Goal: Information Seeking & Learning: Understand process/instructions

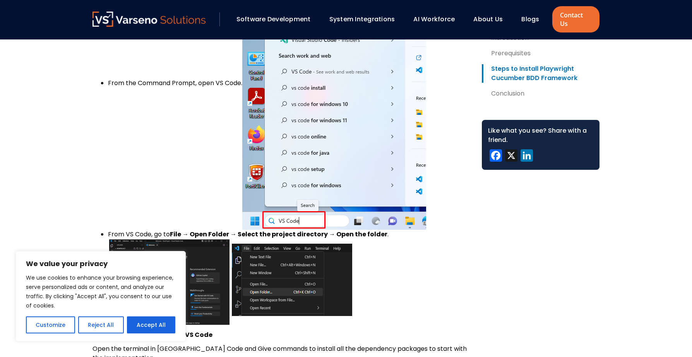
scroll to position [765, 0]
click at [93, 325] on button "Reject All" at bounding box center [100, 325] width 45 height 17
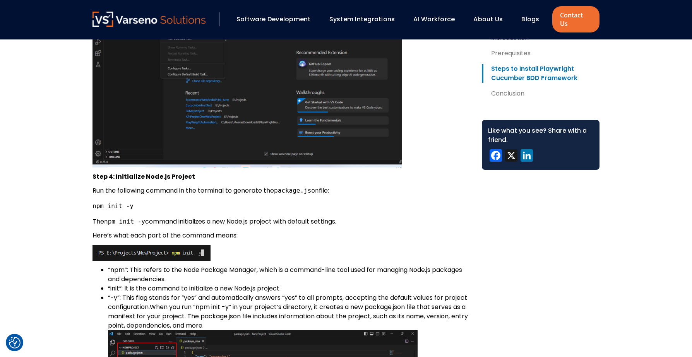
scroll to position [1158, 0]
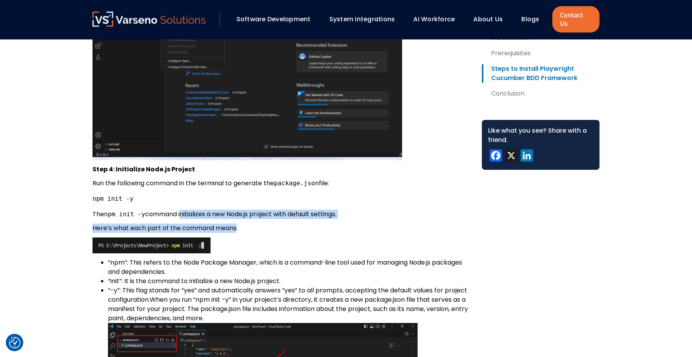
drag, startPoint x: 183, startPoint y: 204, endPoint x: 237, endPoint y: 218, distance: 56.4
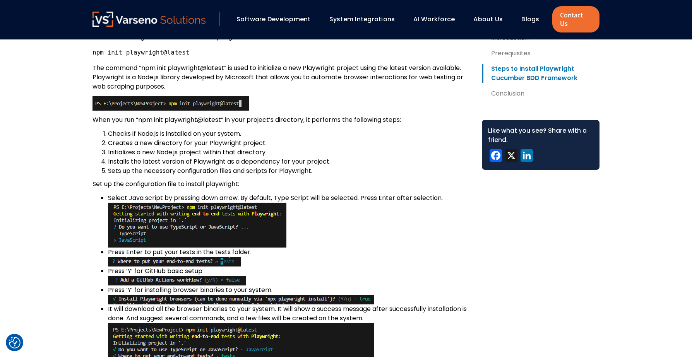
scroll to position [1630, 0]
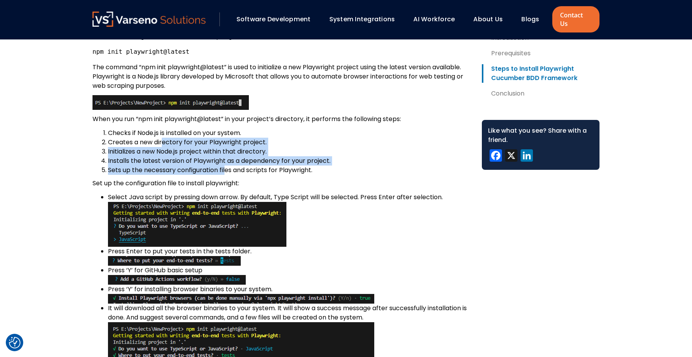
drag, startPoint x: 162, startPoint y: 132, endPoint x: 225, endPoint y: 161, distance: 69.4
click at [225, 161] on ol "Checks if Node.js is installed on your system. Creates a new directory for your…" at bounding box center [280, 151] width 377 height 46
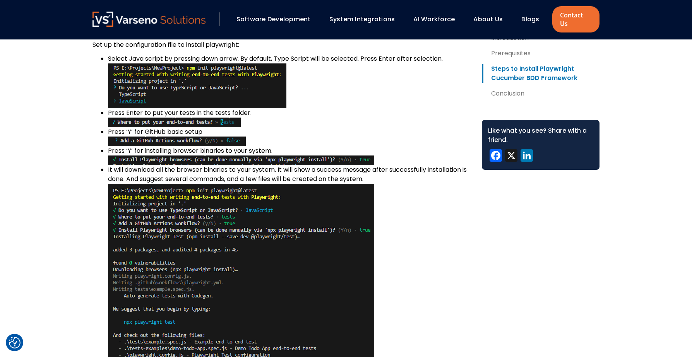
scroll to position [1769, 0]
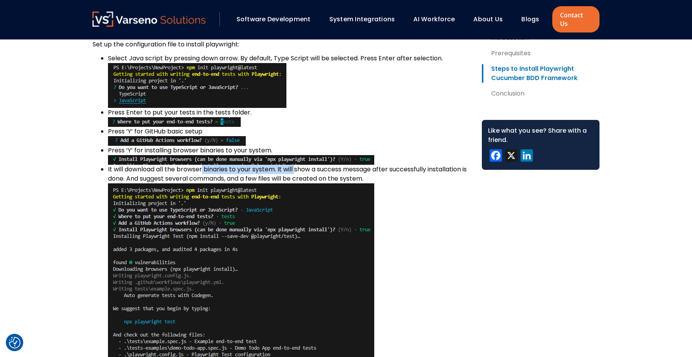
drag, startPoint x: 204, startPoint y: 162, endPoint x: 296, endPoint y: 159, distance: 92.1
click at [296, 165] on li "It will download all the browser binaries to your system. It will show a succes…" at bounding box center [288, 280] width 361 height 231
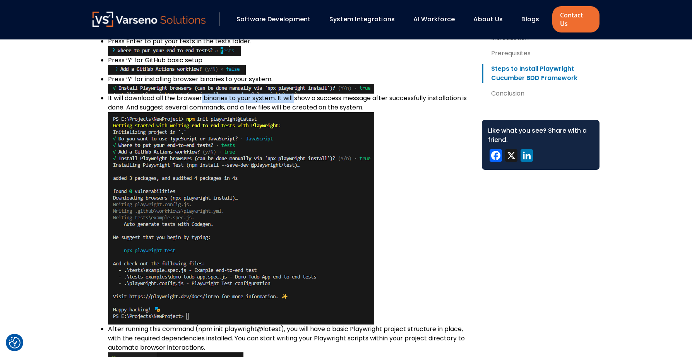
scroll to position [1843, 0]
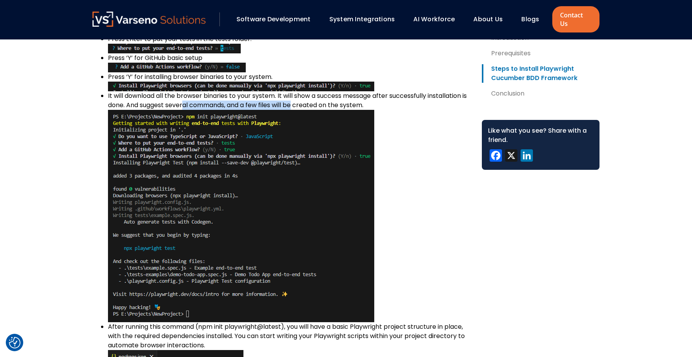
drag, startPoint x: 191, startPoint y: 98, endPoint x: 303, endPoint y: 96, distance: 111.5
click at [303, 96] on li "It will download all the browser binaries to your system. It will show a succes…" at bounding box center [288, 206] width 361 height 231
drag, startPoint x: 236, startPoint y: 88, endPoint x: 294, endPoint y: 88, distance: 58.0
click at [294, 91] on li "It will download all the browser binaries to your system. It will show a succes…" at bounding box center [288, 206] width 361 height 231
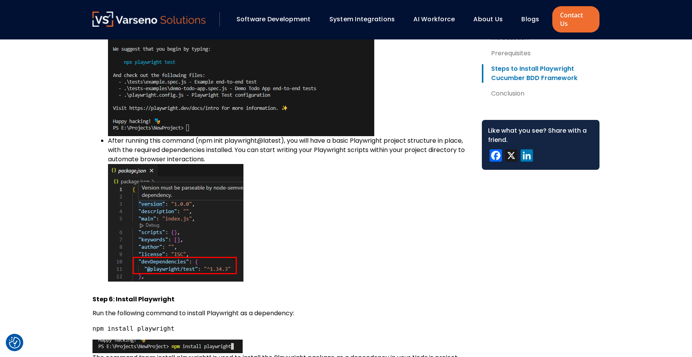
scroll to position [2036, 0]
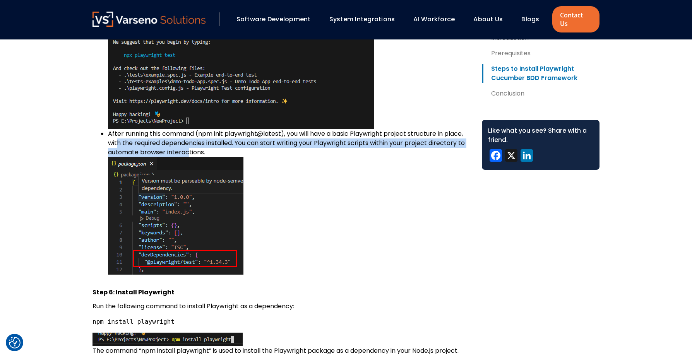
drag, startPoint x: 118, startPoint y: 136, endPoint x: 188, endPoint y: 148, distance: 70.7
click at [188, 148] on li "After running this command (npm init playwright@latest), you will have a basic …" at bounding box center [288, 201] width 361 height 145
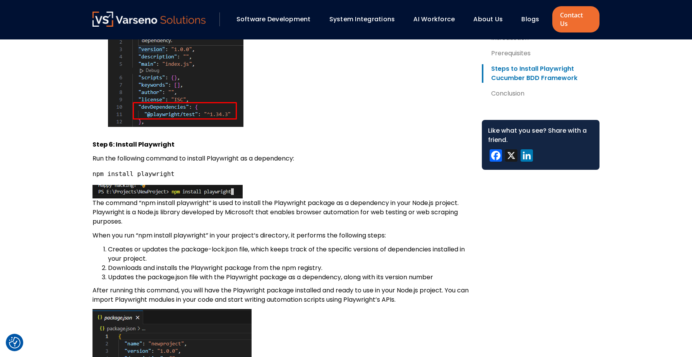
scroll to position [2184, 0]
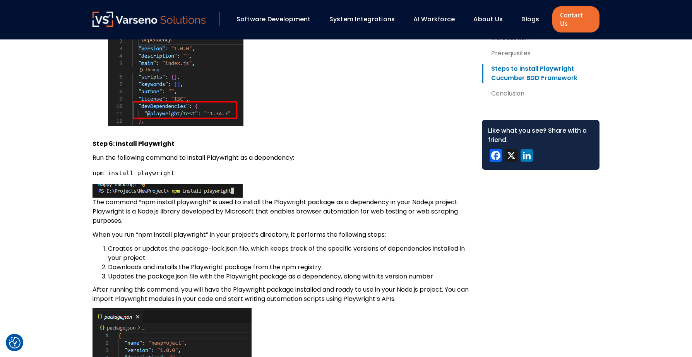
drag, startPoint x: 149, startPoint y: 194, endPoint x: 217, endPoint y: 214, distance: 70.6
click at [217, 214] on p "The command “npm install playwright” is used to install the Playwright package …" at bounding box center [280, 204] width 377 height 41
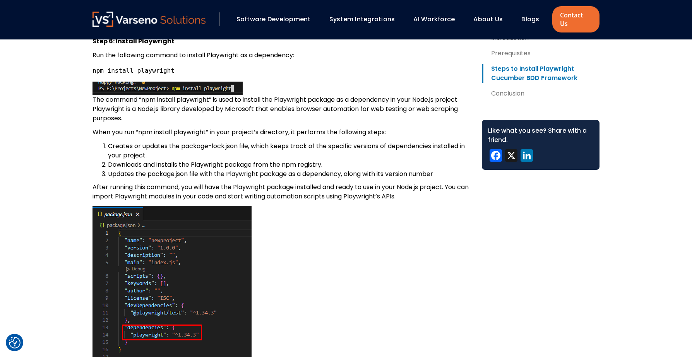
scroll to position [2287, 0]
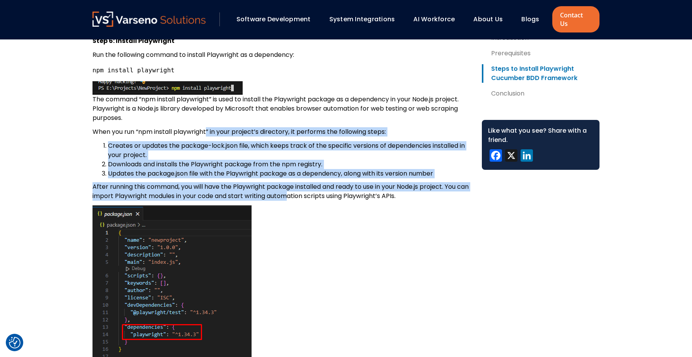
drag, startPoint x: 209, startPoint y: 126, endPoint x: 305, endPoint y: 191, distance: 116.4
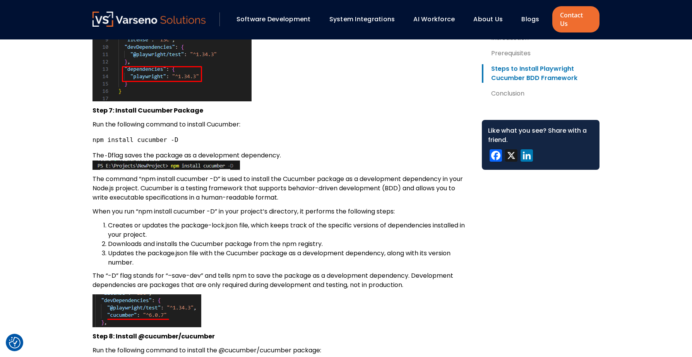
scroll to position [2546, 0]
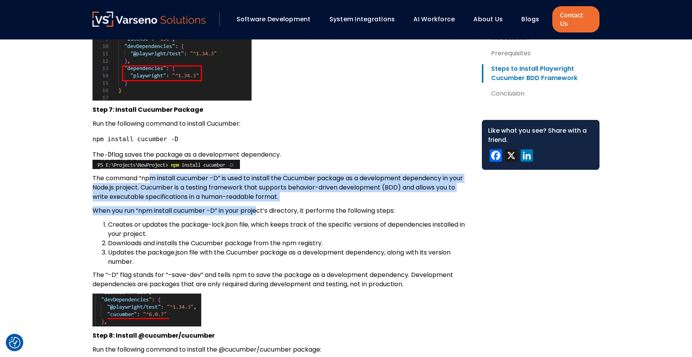
drag, startPoint x: 152, startPoint y: 172, endPoint x: 258, endPoint y: 204, distance: 110.8
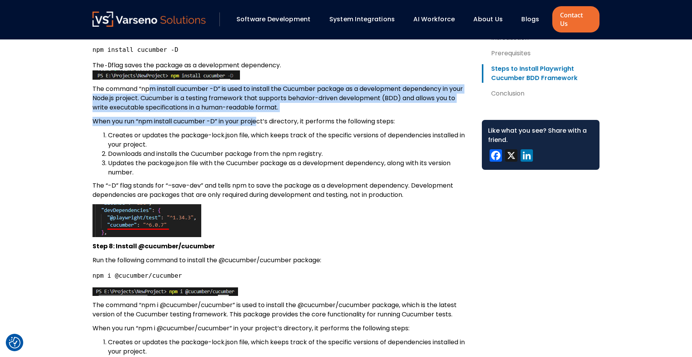
scroll to position [2638, 0]
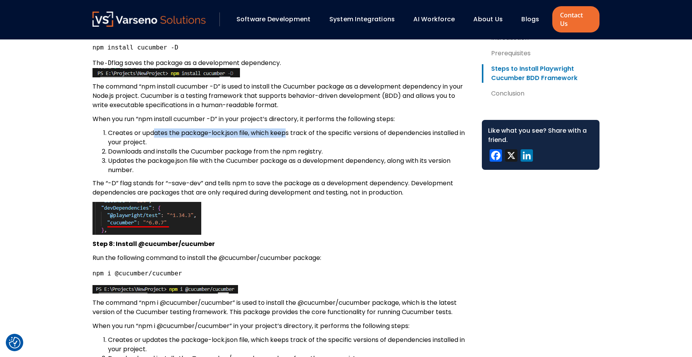
drag, startPoint x: 154, startPoint y: 125, endPoint x: 285, endPoint y: 125, distance: 130.8
click at [285, 128] on li "Creates or updates the package-lock.json file, which keeps track of the specifi…" at bounding box center [288, 137] width 361 height 19
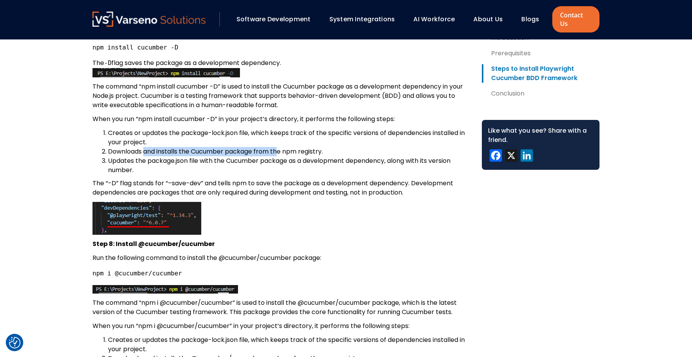
drag, startPoint x: 146, startPoint y: 142, endPoint x: 281, endPoint y: 147, distance: 135.5
click at [281, 147] on li "Downloads and installs the Cucumber package from the npm registry." at bounding box center [288, 151] width 361 height 9
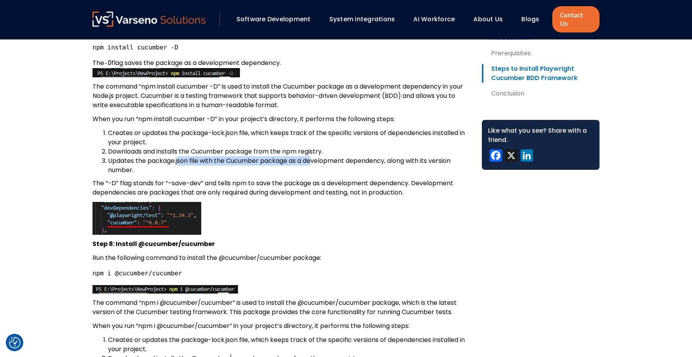
drag, startPoint x: 178, startPoint y: 156, endPoint x: 314, endPoint y: 153, distance: 136.2
click at [314, 156] on li "Updates the package.json file with the Cucumber package as a development depend…" at bounding box center [288, 165] width 361 height 19
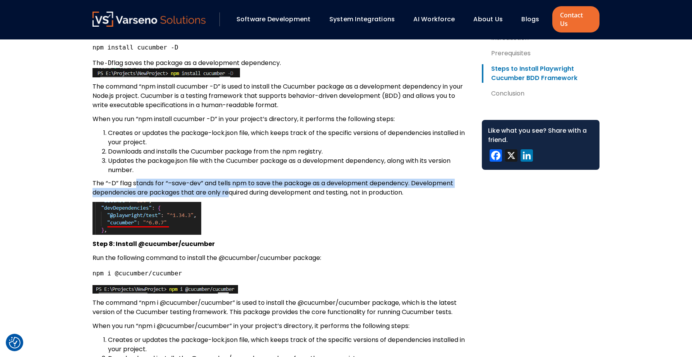
drag, startPoint x: 135, startPoint y: 175, endPoint x: 230, endPoint y: 181, distance: 95.8
click at [230, 181] on p "The “-D” flag stands for “–save-dev” and tells npm to save the package as a dev…" at bounding box center [280, 188] width 377 height 19
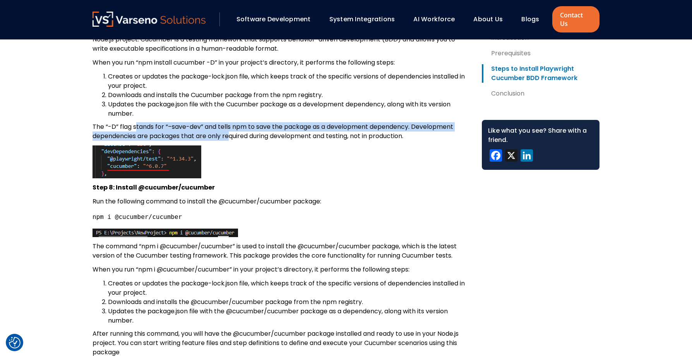
scroll to position [2718, 0]
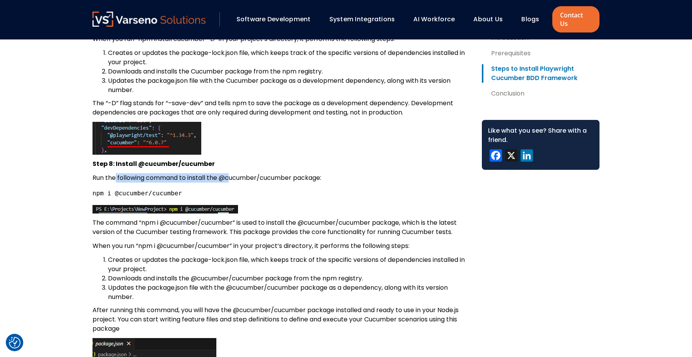
drag, startPoint x: 115, startPoint y: 170, endPoint x: 231, endPoint y: 171, distance: 115.3
click at [231, 173] on p "Run the following command to install the @cucumber/cucumber package:" at bounding box center [280, 177] width 377 height 9
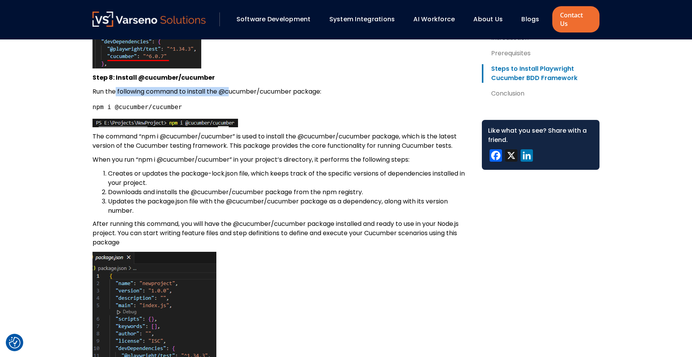
scroll to position [2805, 0]
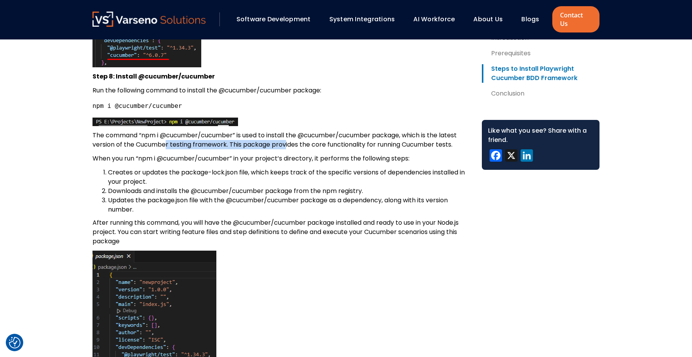
drag, startPoint x: 166, startPoint y: 138, endPoint x: 286, endPoint y: 139, distance: 120.3
click at [286, 139] on p "The command “npm i @cucumber/cucumber” is used to install the @cucumber/cucumbe…" at bounding box center [280, 140] width 377 height 19
drag, startPoint x: 164, startPoint y: 152, endPoint x: 268, endPoint y: 153, distance: 104.5
click at [268, 154] on p "When you run “npm i @cucumber/cucumber” in your project’s directory, it perform…" at bounding box center [280, 158] width 377 height 9
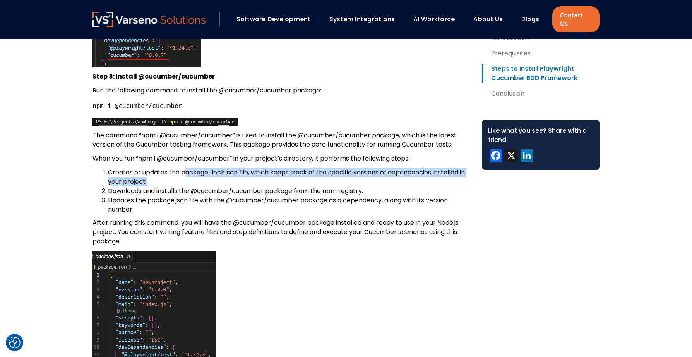
drag, startPoint x: 184, startPoint y: 164, endPoint x: 297, endPoint y: 171, distance: 113.6
click at [297, 171] on li "Creates or updates the package-lock.json file, which keeps track of the specifi…" at bounding box center [288, 177] width 361 height 19
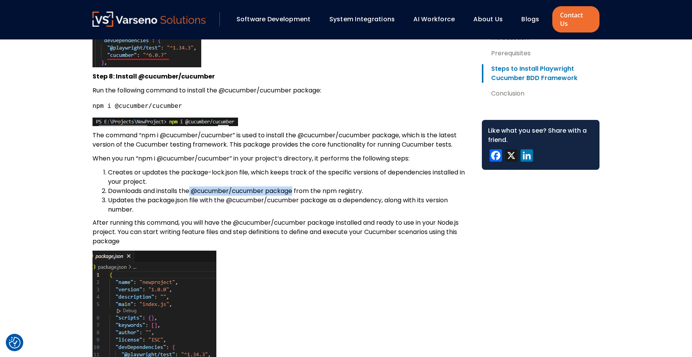
drag, startPoint x: 192, startPoint y: 185, endPoint x: 296, endPoint y: 181, distance: 104.1
click at [296, 187] on li "Downloads and installs the @cucumber/cucumber package from the npm registry." at bounding box center [288, 191] width 361 height 9
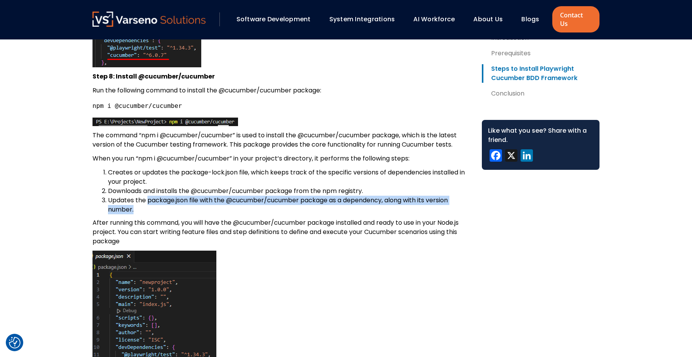
drag, startPoint x: 148, startPoint y: 193, endPoint x: 293, endPoint y: 202, distance: 145.0
click at [293, 202] on li "Updates the package.json file with the @cucumber/cucumber package as a dependen…" at bounding box center [288, 205] width 361 height 19
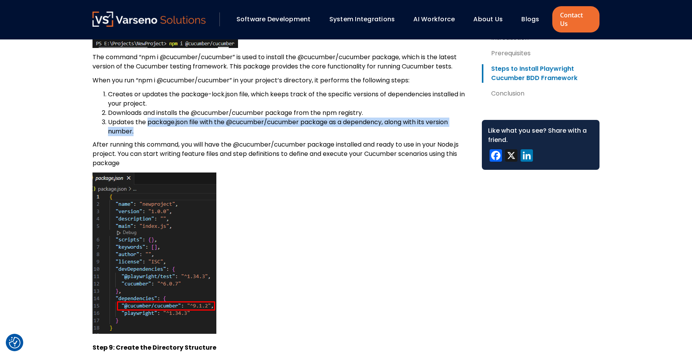
scroll to position [2884, 0]
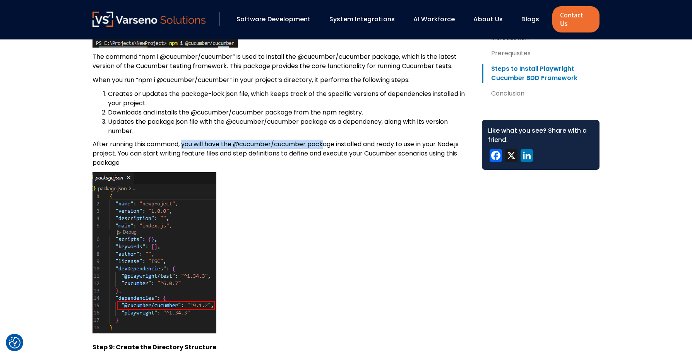
drag, startPoint x: 183, startPoint y: 137, endPoint x: 327, endPoint y: 137, distance: 144.3
click at [327, 140] on p "After running this command, you will have the @cucumber/cucumber package instal…" at bounding box center [280, 154] width 377 height 28
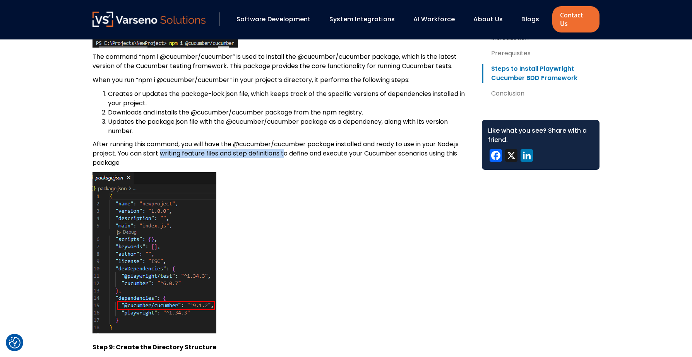
drag, startPoint x: 160, startPoint y: 147, endPoint x: 285, endPoint y: 143, distance: 125.4
click at [285, 143] on p "After running this command, you will have the @cucumber/cucumber package instal…" at bounding box center [280, 154] width 377 height 28
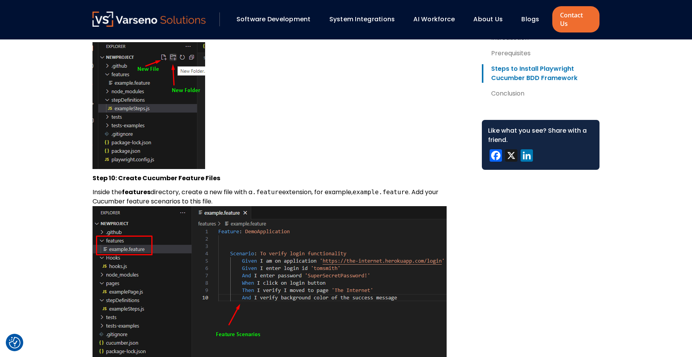
scroll to position [3282, 0]
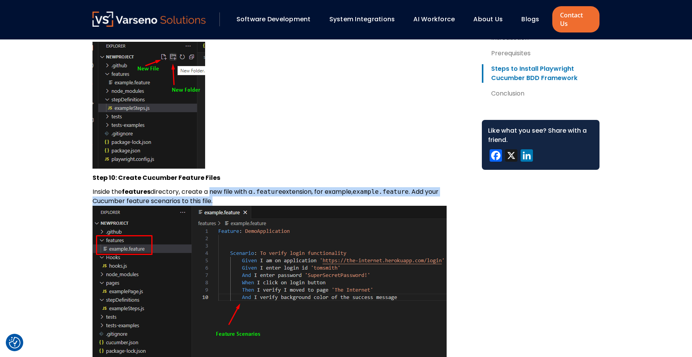
drag, startPoint x: 208, startPoint y: 182, endPoint x: 306, endPoint y: 191, distance: 98.3
click at [306, 191] on p "Inside the features directory, create a new file with a .feature extension, for…" at bounding box center [280, 280] width 377 height 186
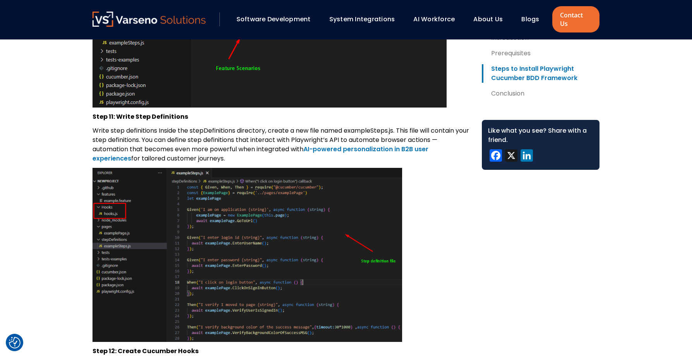
scroll to position [3546, 0]
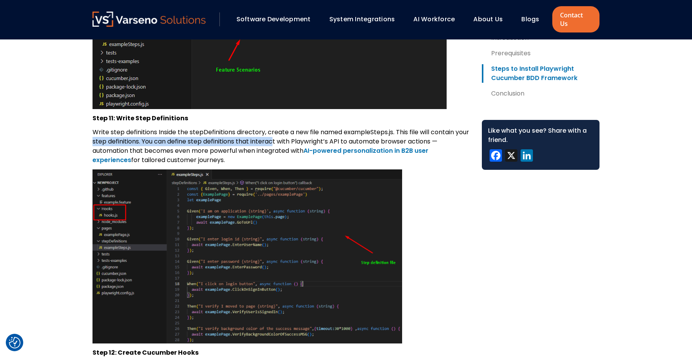
drag, startPoint x: 108, startPoint y: 134, endPoint x: 292, endPoint y: 133, distance: 183.4
click at [292, 133] on p "Write step definitions Inside the stepDefinitions directory, create a new file …" at bounding box center [280, 146] width 377 height 37
drag, startPoint x: 122, startPoint y: 144, endPoint x: 276, endPoint y: 150, distance: 153.8
click at [276, 150] on p "Write step definitions Inside the stepDefinitions directory, create a new file …" at bounding box center [280, 146] width 377 height 37
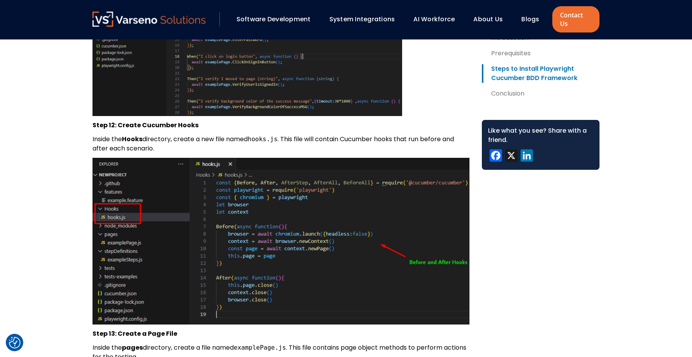
scroll to position [3780, 0]
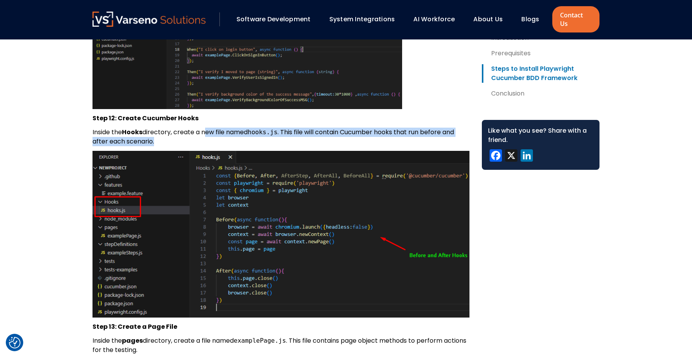
drag, startPoint x: 205, startPoint y: 128, endPoint x: 277, endPoint y: 132, distance: 72.0
click at [277, 132] on p "Inside the Hooks directory, create a new file named hooks.js . This file will c…" at bounding box center [280, 137] width 377 height 19
drag, startPoint x: 178, startPoint y: 123, endPoint x: 273, endPoint y: 132, distance: 95.2
click at [273, 132] on p "Inside the Hooks directory, create a new file named hooks.js . This file will c…" at bounding box center [280, 137] width 377 height 19
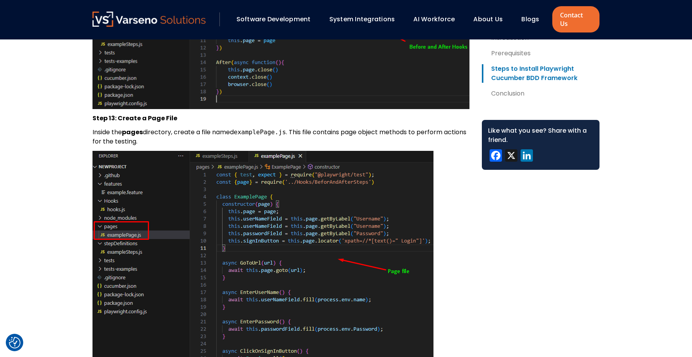
scroll to position [3990, 0]
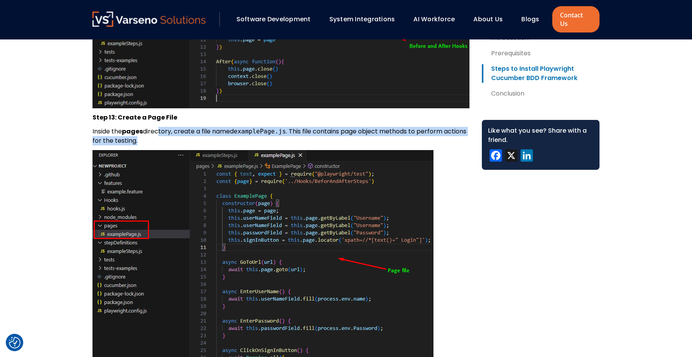
drag, startPoint x: 157, startPoint y: 124, endPoint x: 322, endPoint y: 132, distance: 165.0
click at [322, 132] on p "Inside the pages directory, create a file named examplePage.js . This file cont…" at bounding box center [280, 136] width 377 height 19
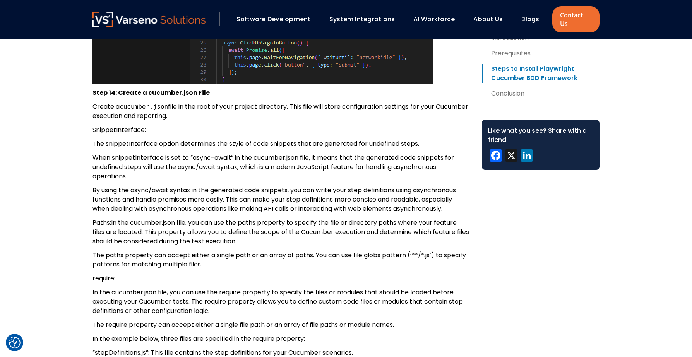
scroll to position [4312, 0]
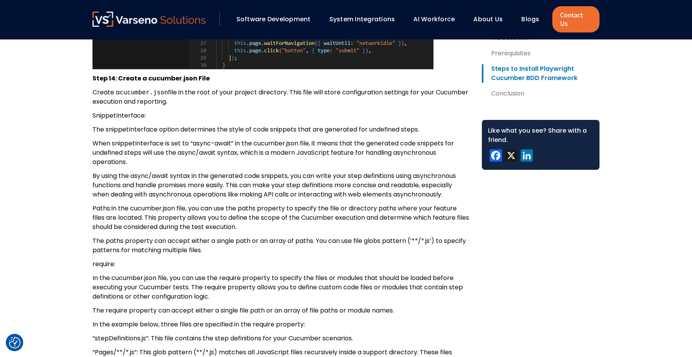
drag, startPoint x: 198, startPoint y: 86, endPoint x: 280, endPoint y: 95, distance: 82.2
click at [280, 95] on p "Create a cucumber.json file in the root of your project directory. This file wi…" at bounding box center [280, 97] width 377 height 19
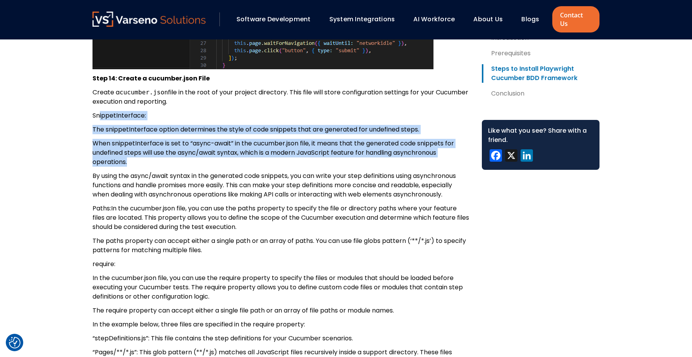
drag, startPoint x: 100, startPoint y: 110, endPoint x: 190, endPoint y: 158, distance: 101.9
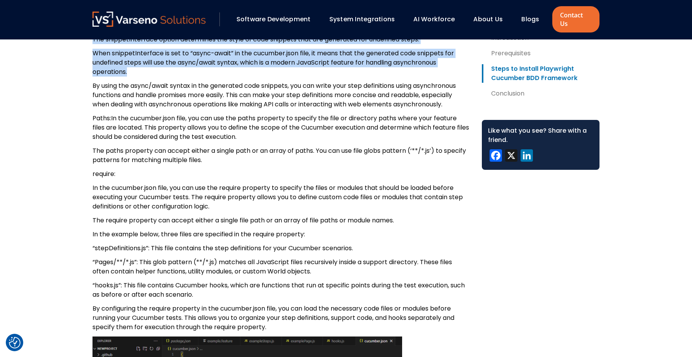
scroll to position [4403, 0]
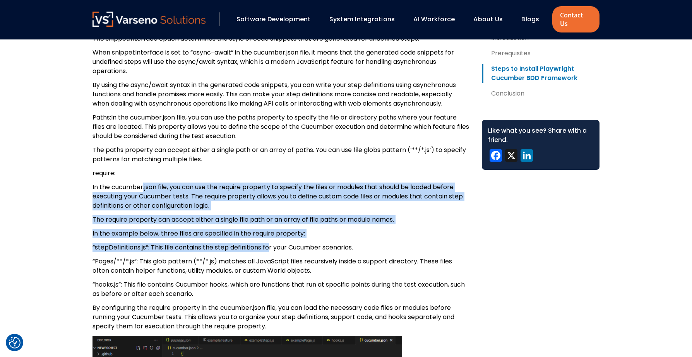
drag, startPoint x: 144, startPoint y: 179, endPoint x: 270, endPoint y: 240, distance: 140.2
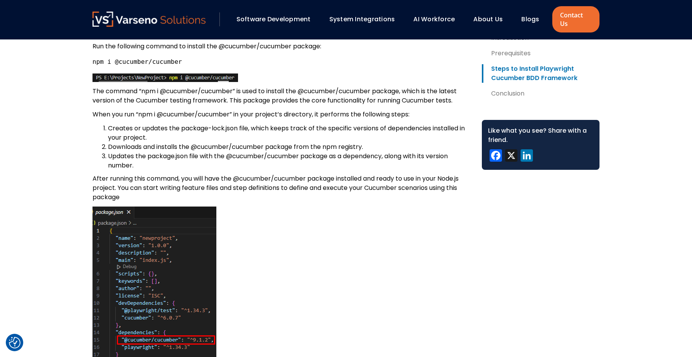
scroll to position [2849, 0]
drag, startPoint x: 232, startPoint y: 108, endPoint x: 140, endPoint y: 105, distance: 92.1
click at [140, 110] on p "When you run “npm i @cucumber/cucumber” in your project’s directory, it perform…" at bounding box center [280, 114] width 377 height 9
copy p "npm i @cucumber/cucumber"
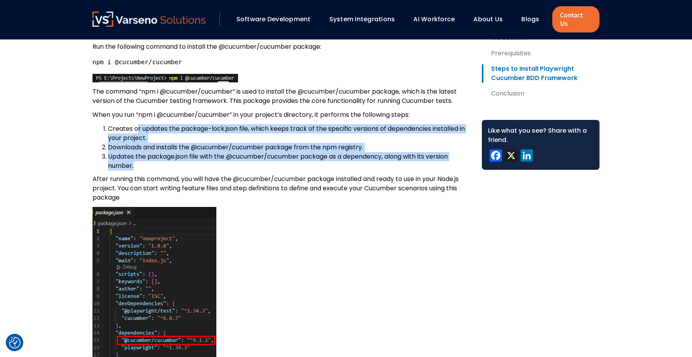
drag, startPoint x: 139, startPoint y: 123, endPoint x: 303, endPoint y: 157, distance: 167.6
click at [303, 157] on ol "Creates or updates the package-lock.json file, which keeps track of the specifi…" at bounding box center [280, 147] width 377 height 46
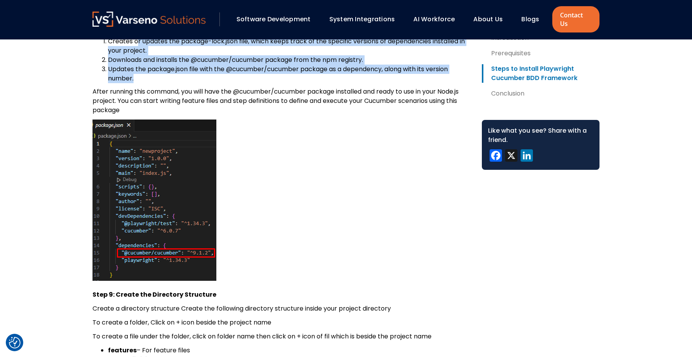
scroll to position [2937, 0]
